Goal: Task Accomplishment & Management: Manage account settings

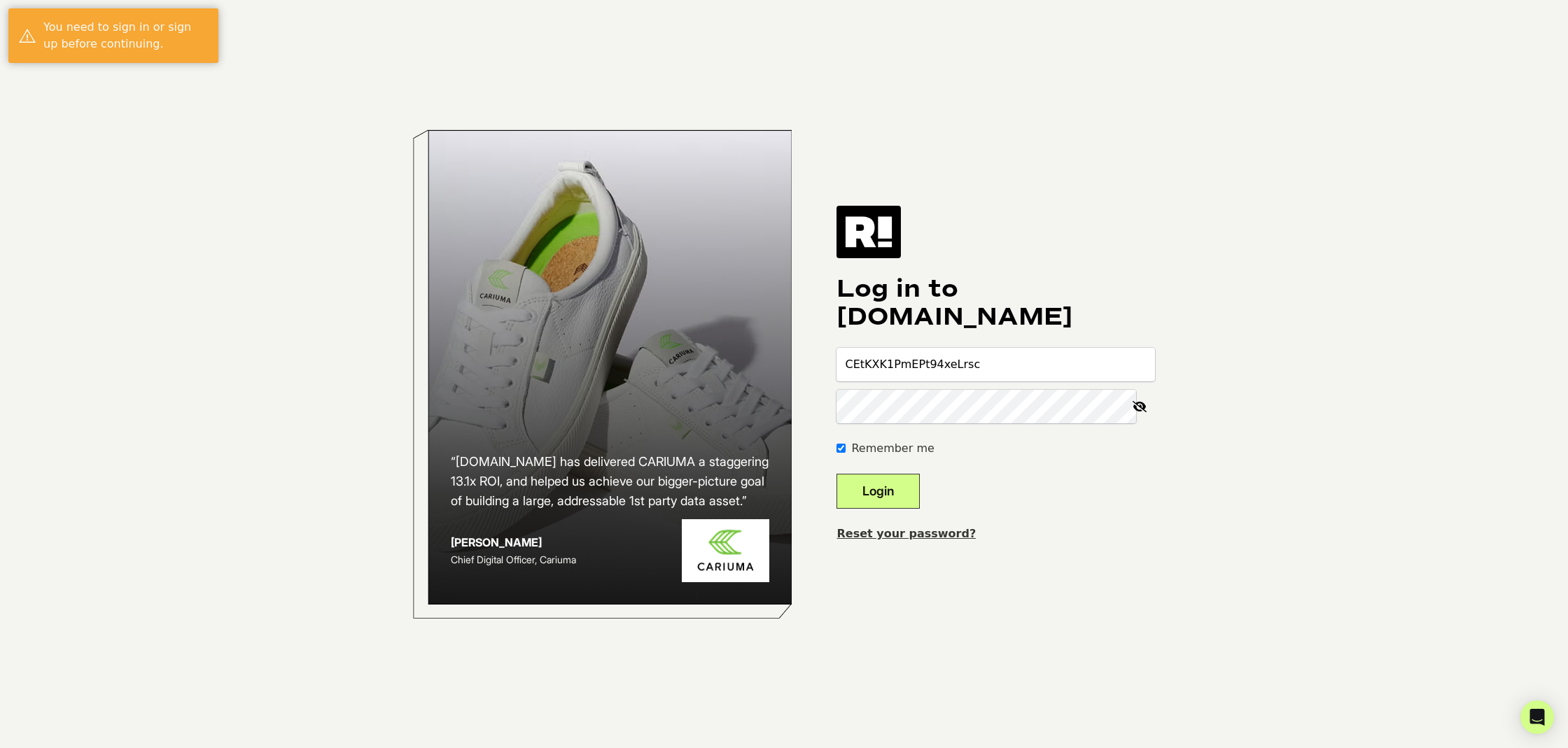
click at [1139, 405] on icon at bounding box center [1140, 406] width 31 height 33
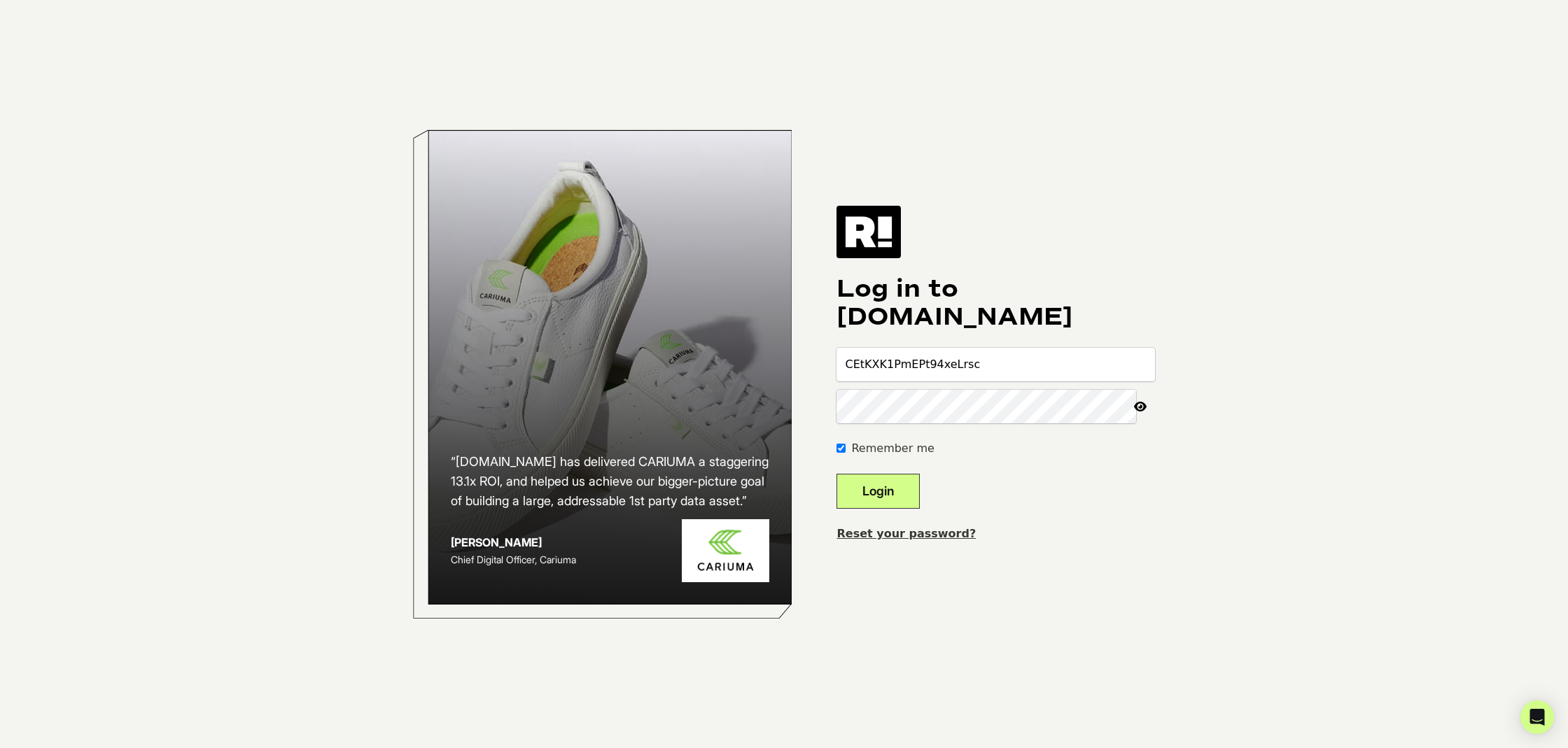
click at [1006, 363] on input "CEtKXK1PmEPt94xeLrsc" at bounding box center [996, 364] width 319 height 33
click at [899, 490] on button "Login" at bounding box center [878, 490] width 84 height 35
drag, startPoint x: 991, startPoint y: 366, endPoint x: 812, endPoint y: 360, distance: 179.1
click at [812, 360] on div "“Retention.com has delivered CARIUMA a staggering 13.1x ROI, and helped us achi…" at bounding box center [783, 374] width 798 height 748
type input "connect@localgetaways.com"
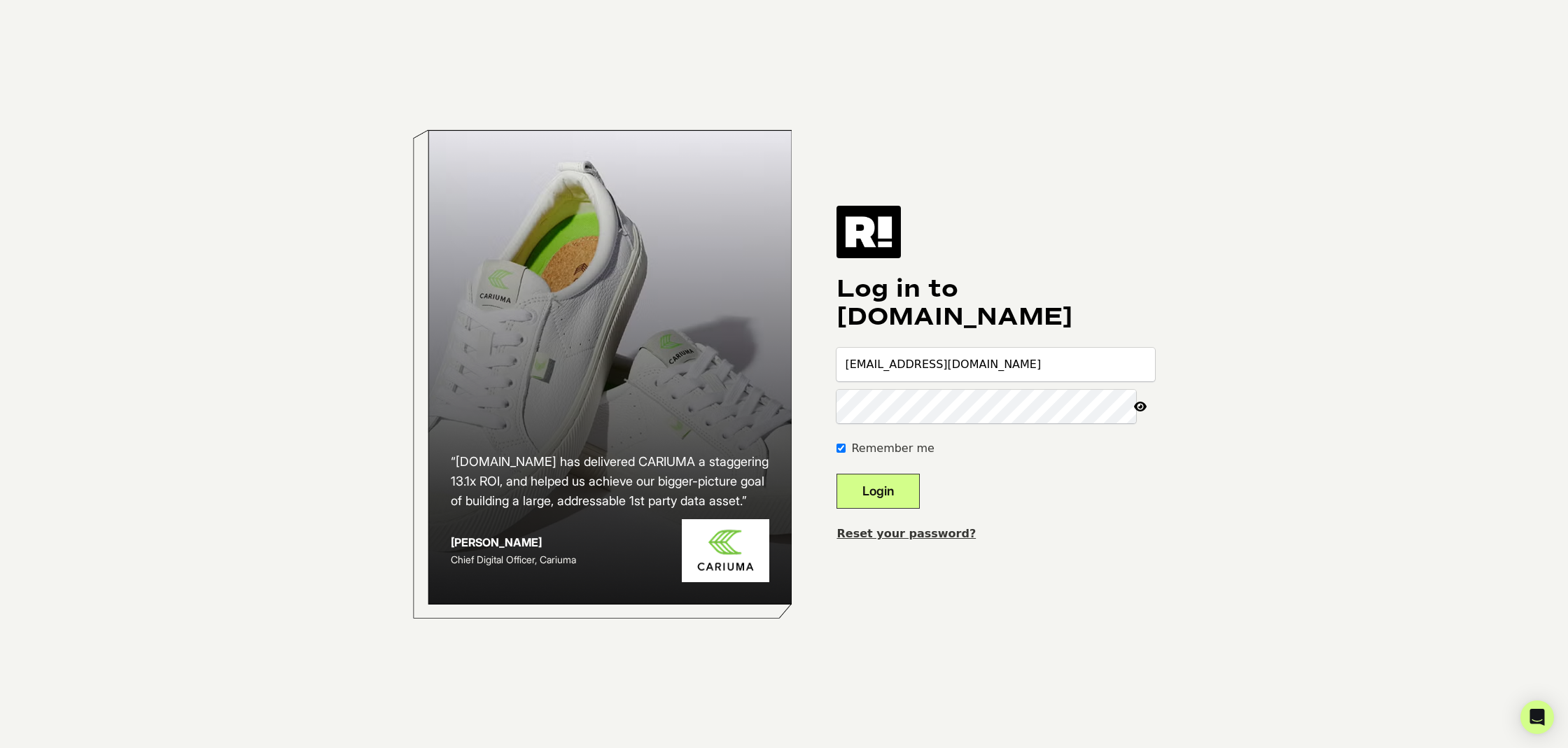
click at [896, 491] on button "Login" at bounding box center [878, 490] width 84 height 35
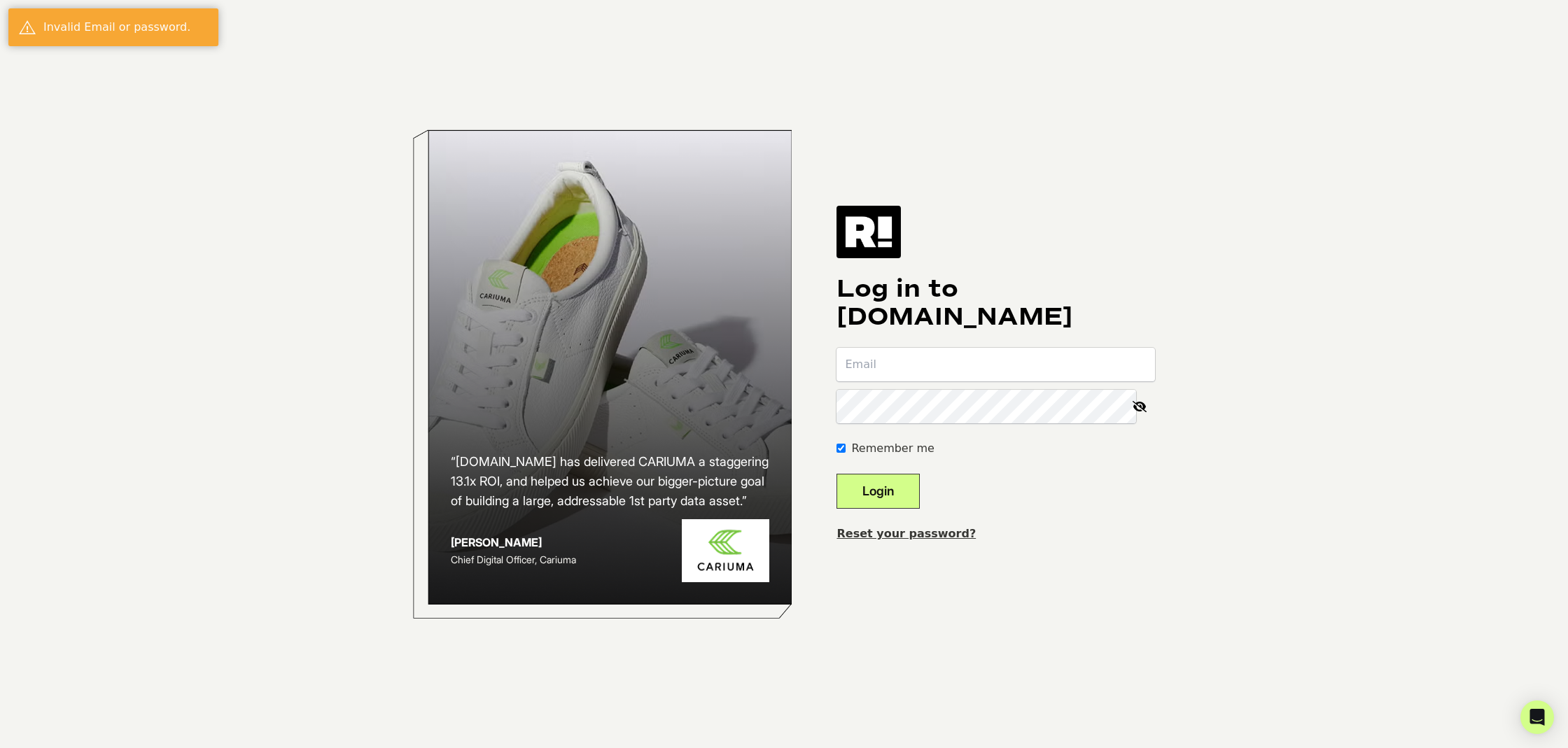
type input "connect@localgetaways.com"
click at [800, 405] on div "“Retention.com has delivered CARIUMA a staggering 13.1x ROI, and helped us achi…" at bounding box center [783, 374] width 798 height 748
click at [1138, 407] on icon at bounding box center [1140, 406] width 31 height 33
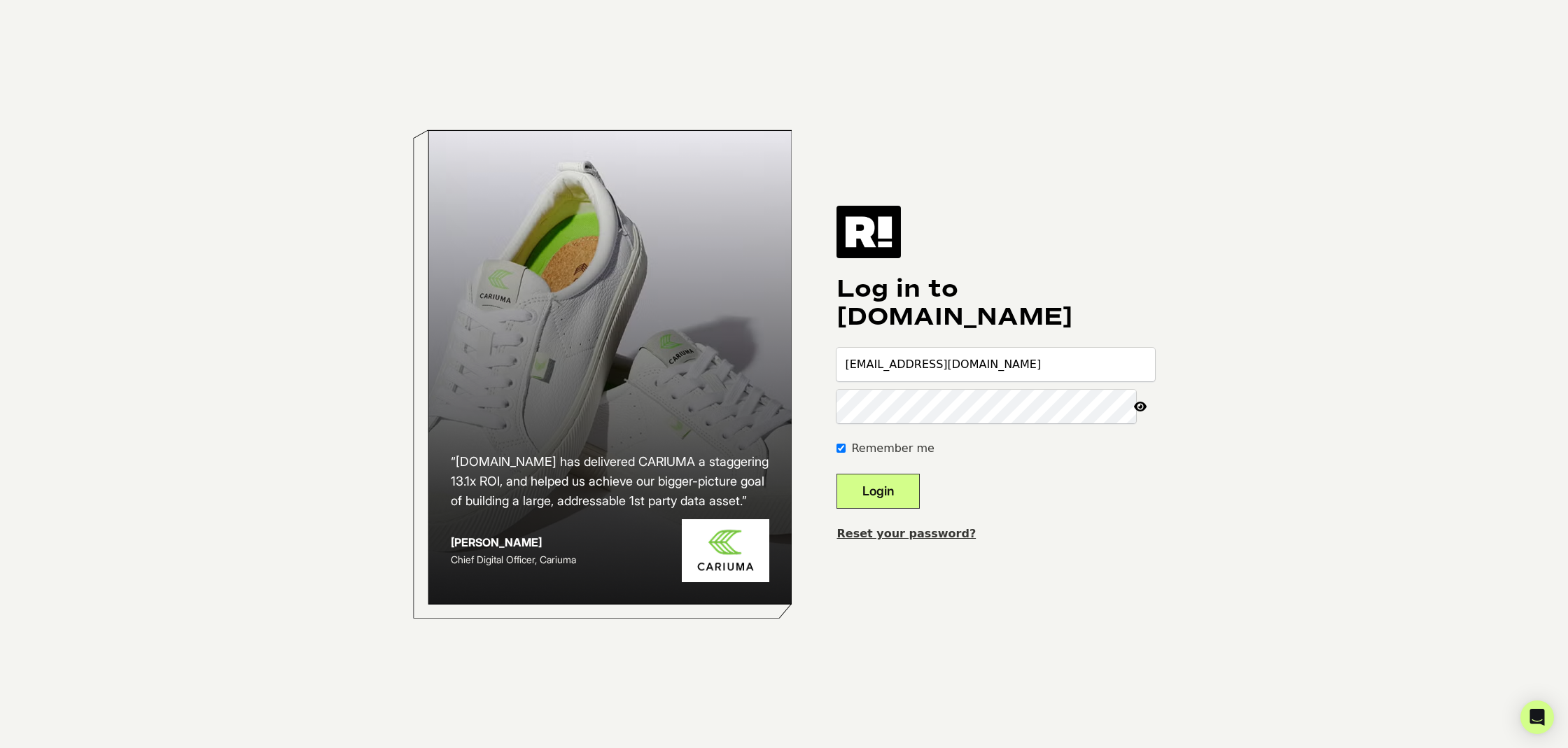
click at [813, 405] on div "“Retention.com has delivered CARIUMA a staggering 13.1x ROI, and helped us achi…" at bounding box center [783, 374] width 798 height 748
click at [899, 493] on button "Login" at bounding box center [878, 490] width 84 height 35
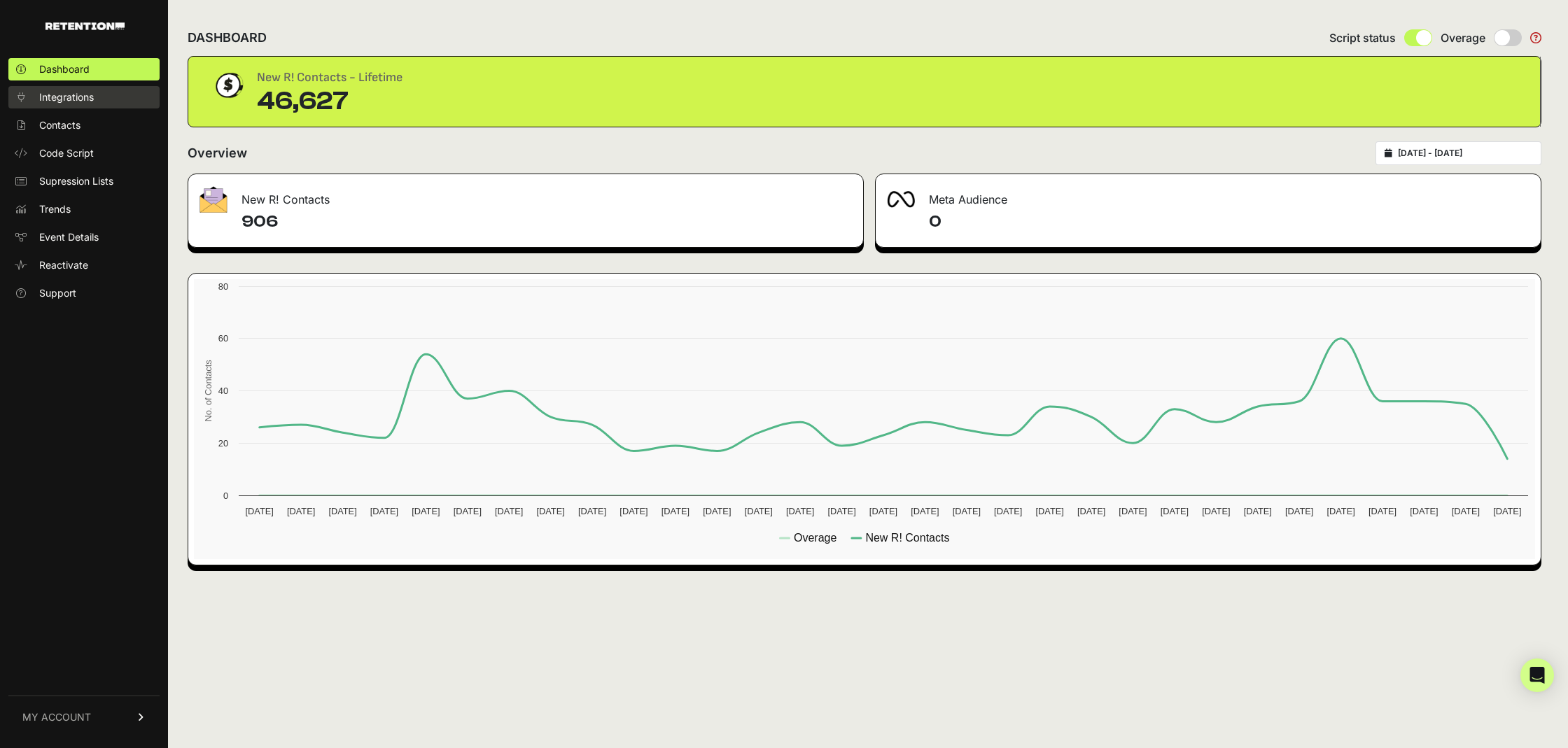
click at [80, 94] on span "Integrations" at bounding box center [67, 97] width 55 height 14
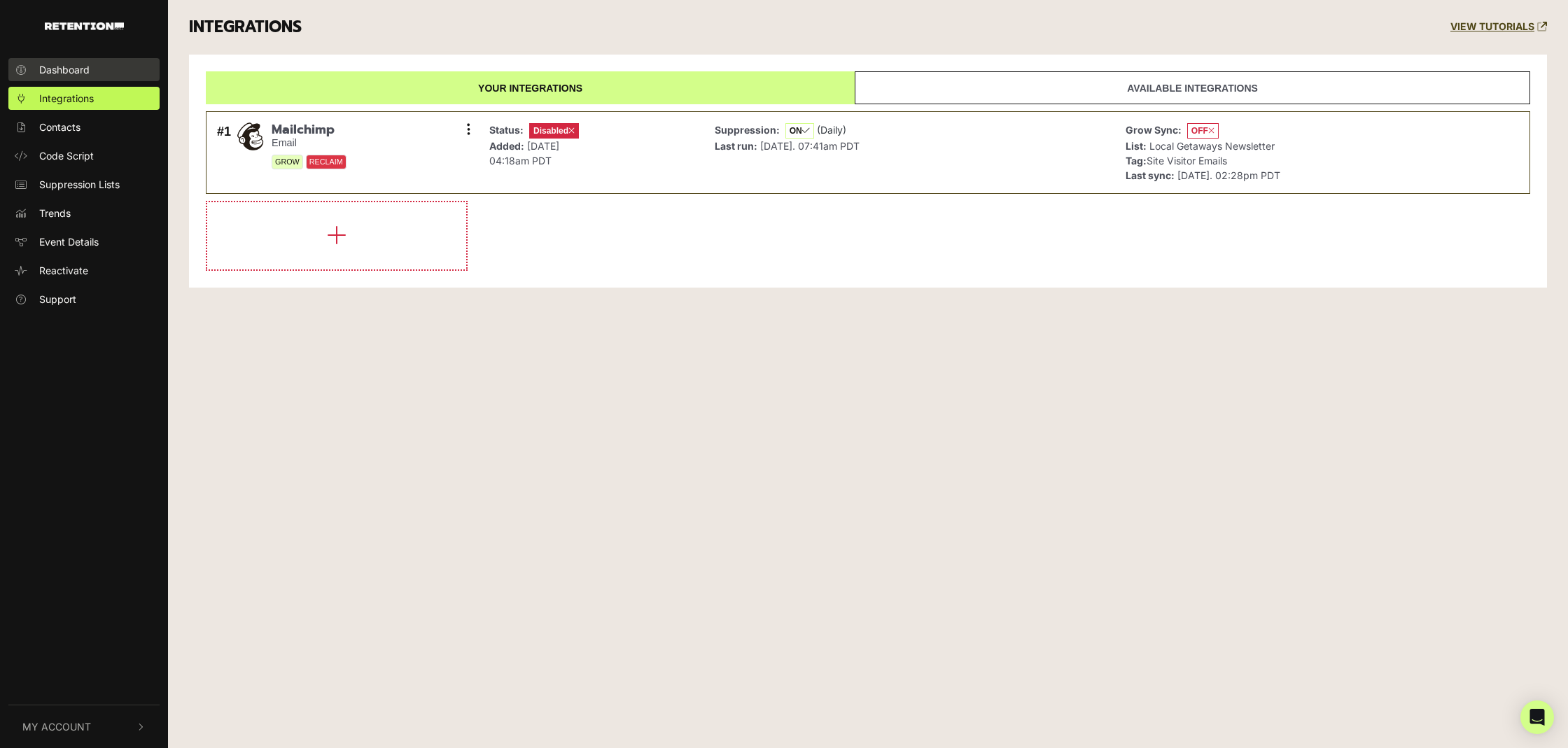
click at [83, 60] on link "Dashboard" at bounding box center [84, 70] width 151 height 23
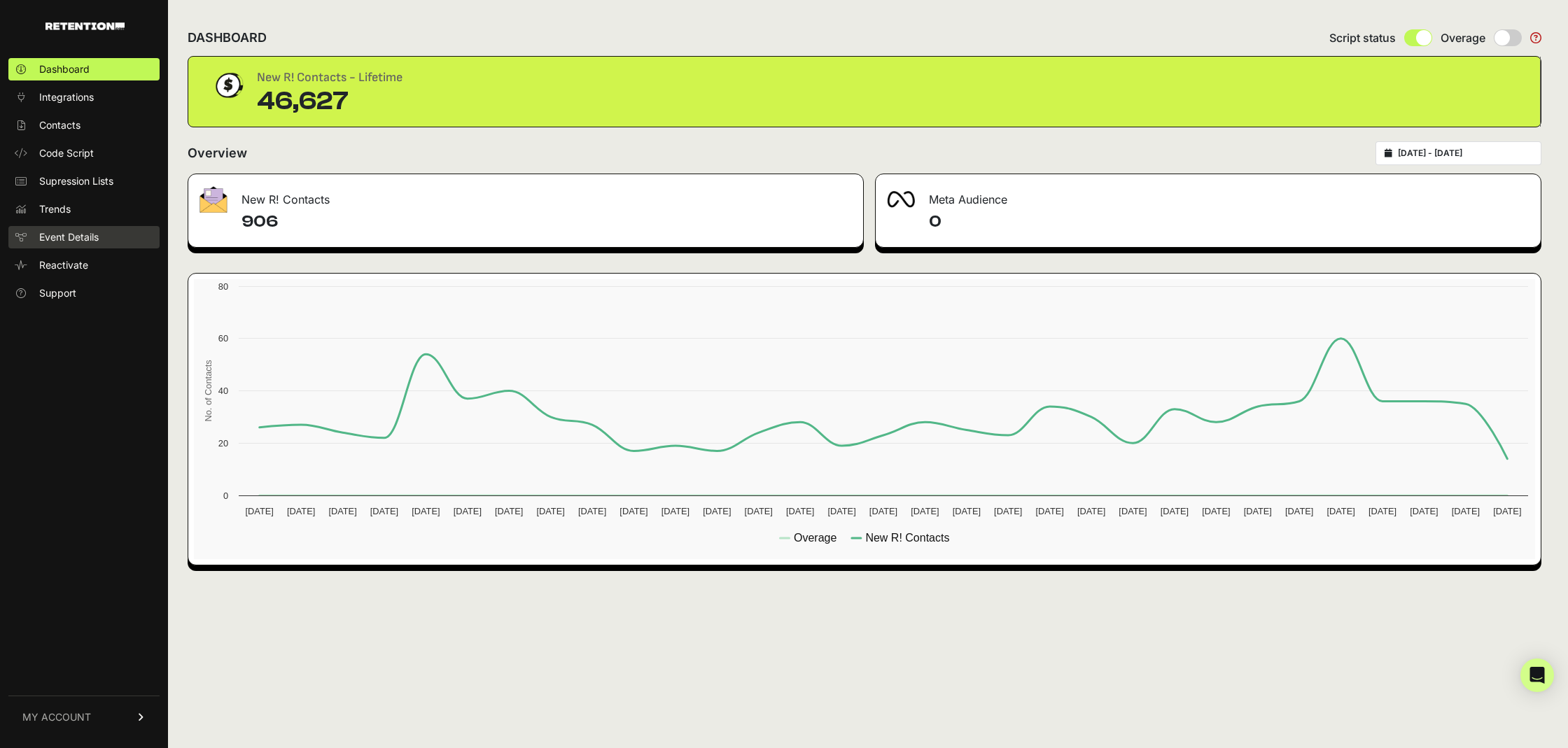
click at [69, 237] on span "Event Details" at bounding box center [69, 237] width 60 height 14
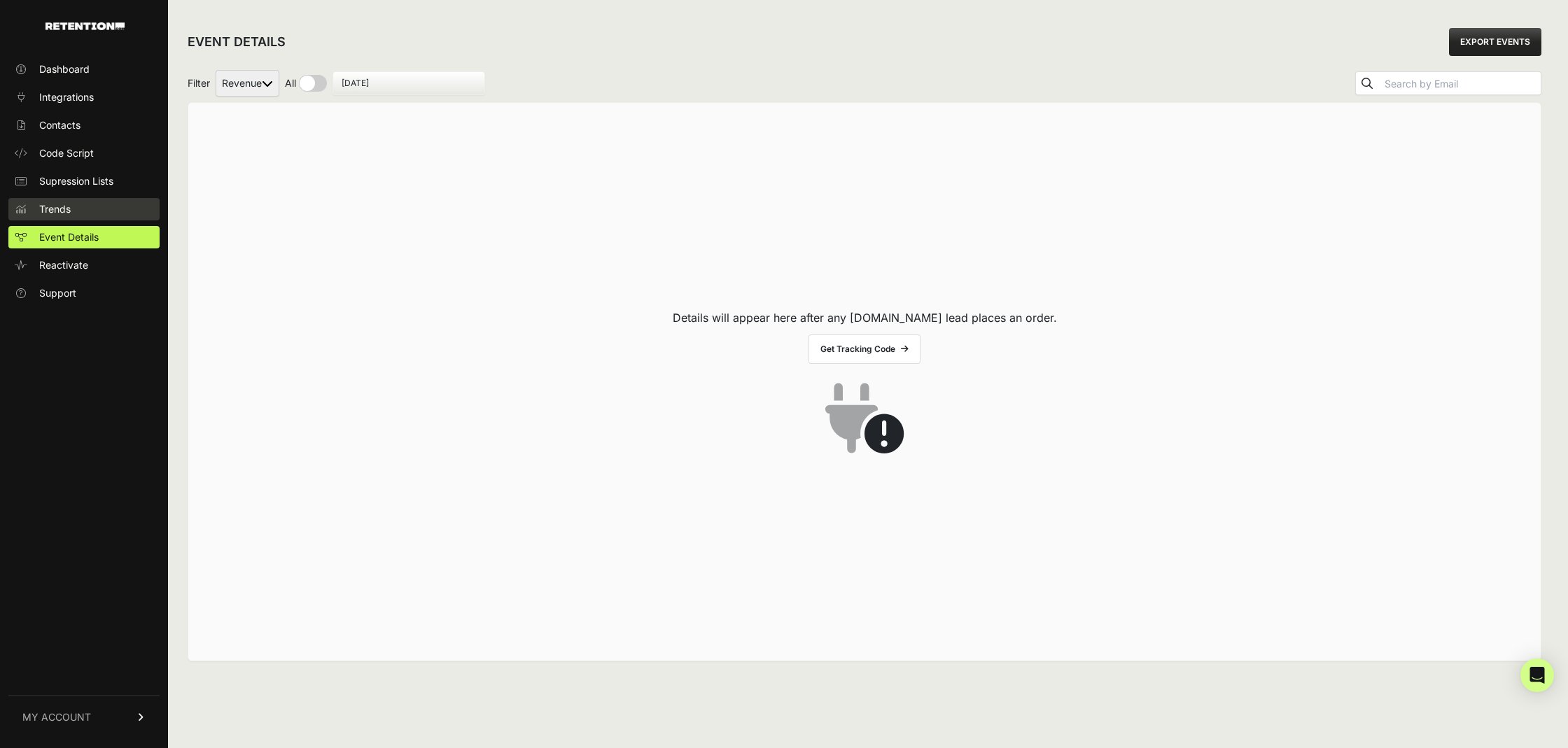
click at [62, 210] on span "Trends" at bounding box center [55, 209] width 32 height 14
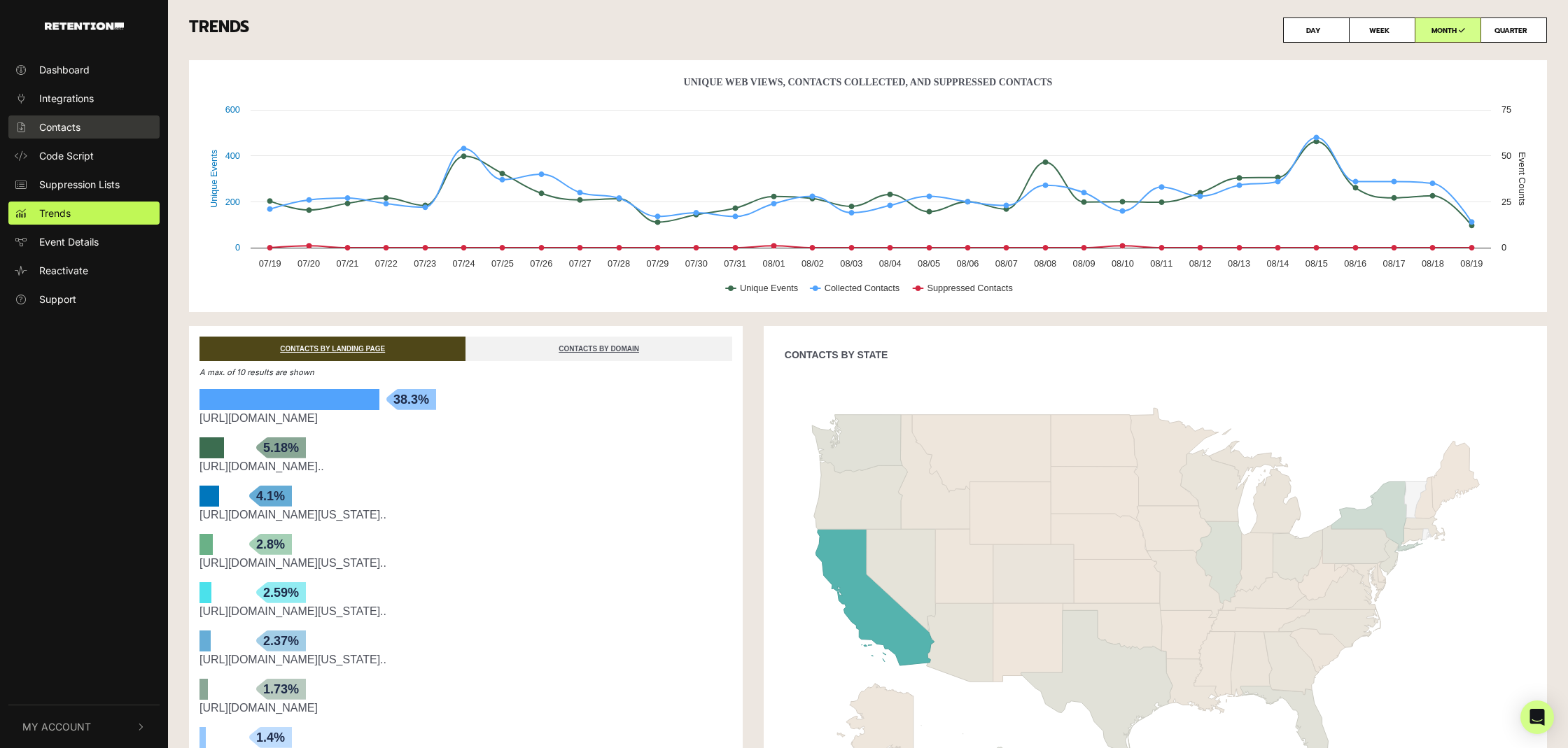
click at [70, 127] on span "Contacts" at bounding box center [60, 127] width 41 height 15
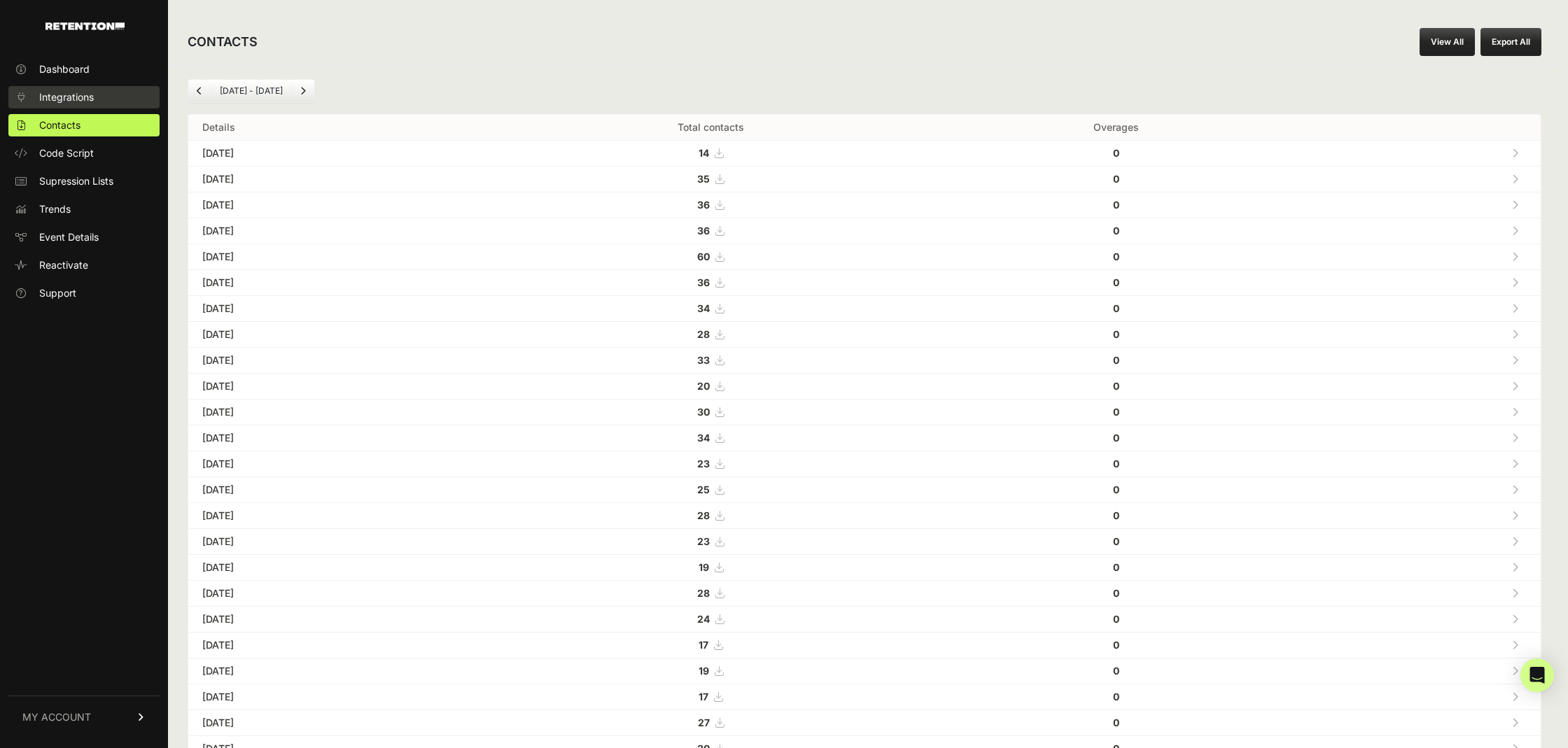
click at [82, 101] on span "Integrations" at bounding box center [67, 97] width 55 height 14
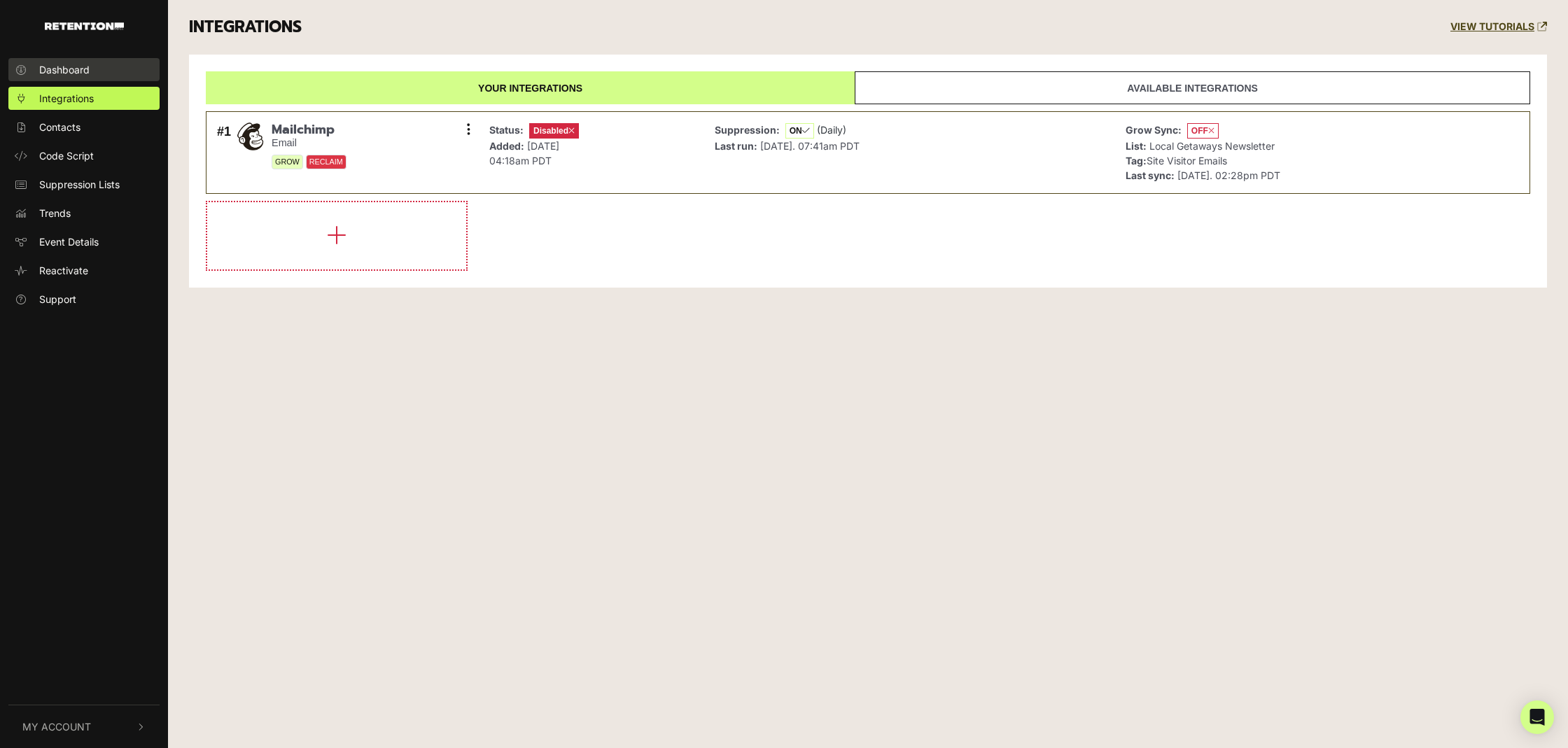
click at [67, 67] on span "Dashboard" at bounding box center [64, 69] width 50 height 15
